Goal: Task Accomplishment & Management: Manage account settings

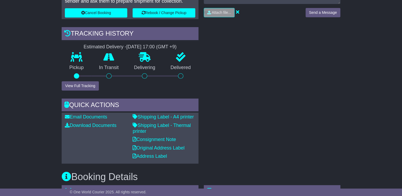
scroll to position [159, 0]
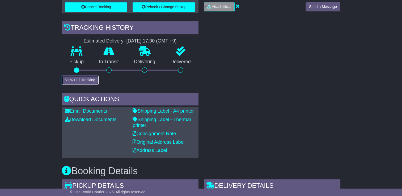
click at [79, 78] on button "View Full Tracking" at bounding box center [80, 79] width 37 height 9
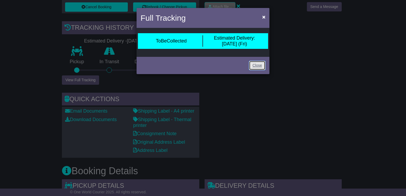
click at [257, 65] on link "Close" at bounding box center [257, 65] width 16 height 9
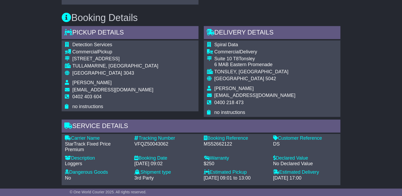
scroll to position [312, 0]
drag, startPoint x: 86, startPoint y: 149, endPoint x: 66, endPoint y: 143, distance: 20.2
click at [67, 143] on div "StarTrack Fixed Price Premium" at bounding box center [97, 147] width 64 height 11
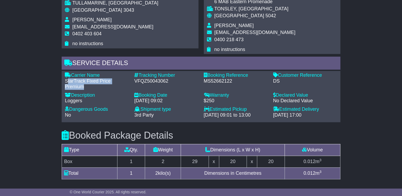
scroll to position [392, 0]
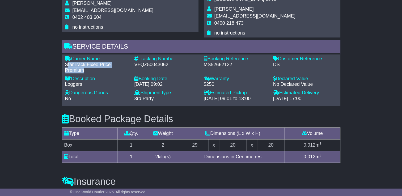
drag, startPoint x: 204, startPoint y: 99, endPoint x: 265, endPoint y: 99, distance: 60.8
click at [265, 99] on div "[DATE] 09:01 to 13:00" at bounding box center [236, 99] width 64 height 6
click at [265, 98] on div "21 Aug 2025 - 09:01 to 13:00" at bounding box center [236, 99] width 64 height 6
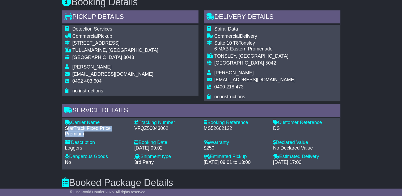
scroll to position [372, 0]
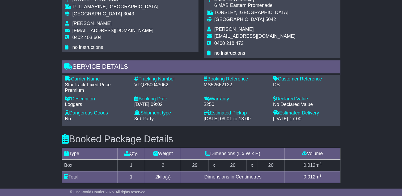
click at [323, 117] on div "22 Aug 2025 - 17:00" at bounding box center [305, 119] width 64 height 6
drag, startPoint x: 321, startPoint y: 117, endPoint x: 65, endPoint y: 76, distance: 258.7
click at [65, 76] on div "Carrier Name - StarTrack Fixed Price Premium Description - Loggers Tracking Num…" at bounding box center [201, 100] width 278 height 48
click at [316, 110] on div "Estimated Delivery" at bounding box center [305, 113] width 64 height 6
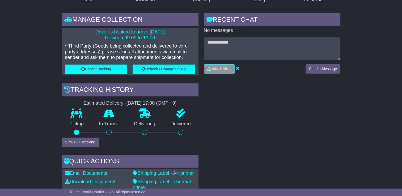
scroll to position [53, 0]
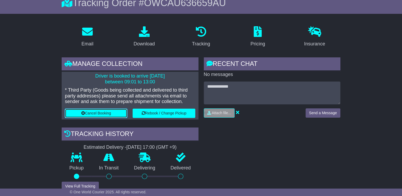
click at [96, 112] on button "Cancel Booking" at bounding box center [96, 113] width 62 height 9
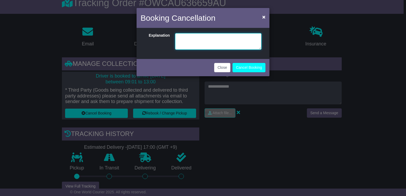
click at [196, 45] on textarea at bounding box center [218, 41] width 86 height 16
type textarea "**********"
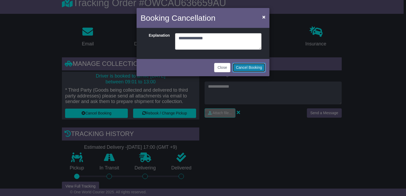
click at [249, 67] on button "Cancel Booking" at bounding box center [248, 67] width 33 height 9
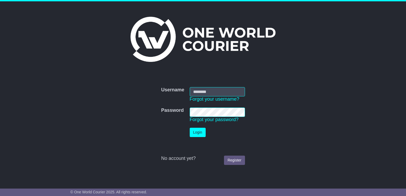
type input "**********"
click at [200, 131] on button "Login" at bounding box center [198, 132] width 16 height 9
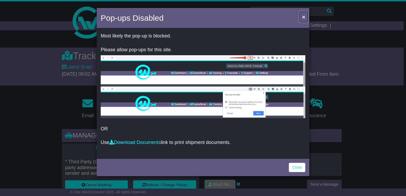
click at [303, 16] on span "×" at bounding box center [303, 17] width 3 height 6
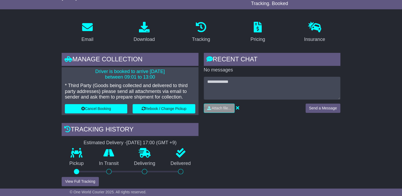
scroll to position [80, 0]
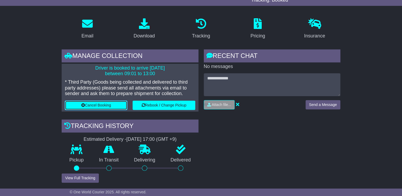
click at [100, 105] on button "Cancel Booking" at bounding box center [96, 105] width 62 height 9
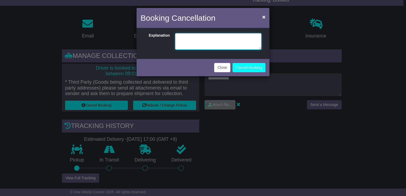
click at [208, 40] on textarea at bounding box center [218, 41] width 86 height 16
type textarea "**********"
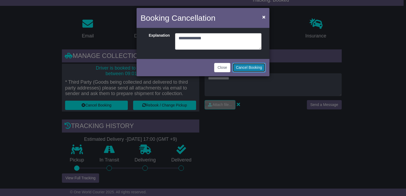
click at [249, 69] on button "Cancel Booking" at bounding box center [248, 67] width 33 height 9
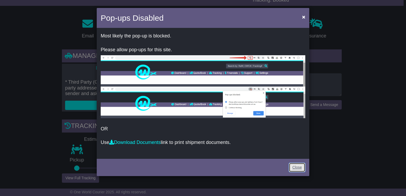
click at [299, 169] on link "Close" at bounding box center [297, 167] width 16 height 9
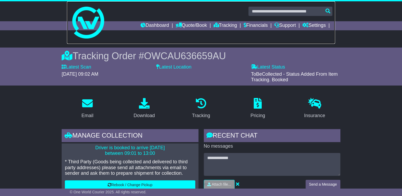
click at [87, 21] on img at bounding box center [88, 23] width 32 height 32
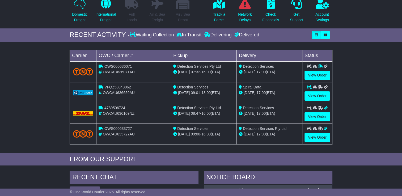
scroll to position [80, 0]
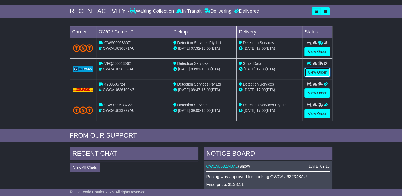
click at [314, 70] on link "View Order" at bounding box center [317, 72] width 26 height 9
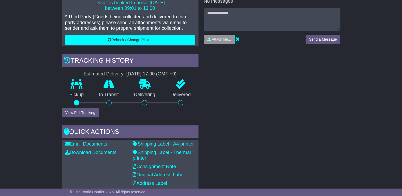
scroll to position [118, 0]
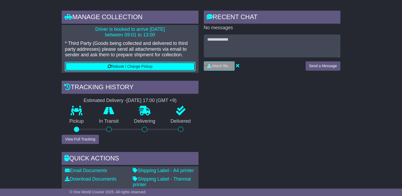
click at [124, 68] on button "Rebook / Change Pickup" at bounding box center [130, 66] width 130 height 9
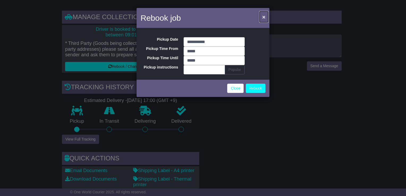
click at [265, 17] on span "×" at bounding box center [263, 17] width 3 height 6
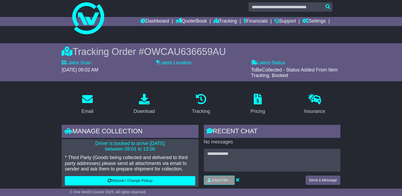
scroll to position [0, 0]
